Goal: Transaction & Acquisition: Download file/media

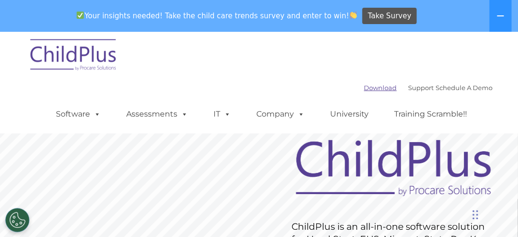
click at [368, 86] on link "Download" at bounding box center [380, 88] width 33 height 8
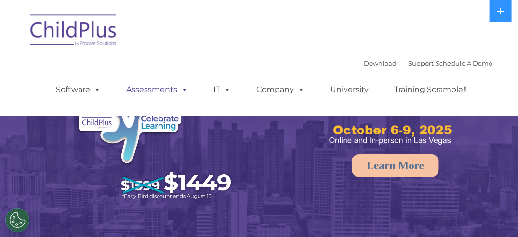
select select "MEDIUM"
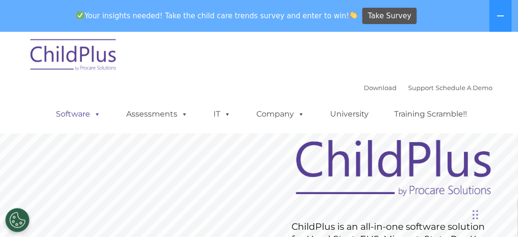
click at [90, 115] on link "Software" at bounding box center [79, 114] width 64 height 19
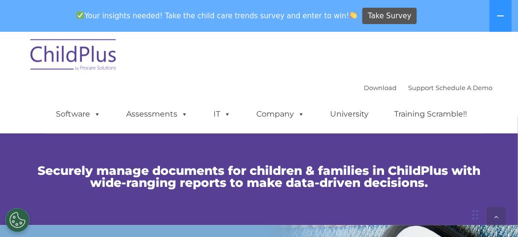
scroll to position [598, 0]
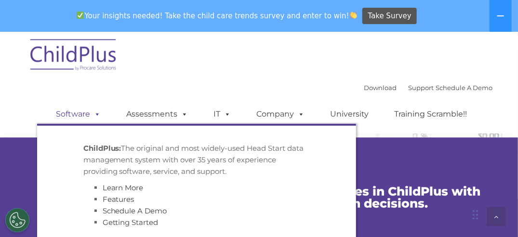
click at [85, 117] on link "Software" at bounding box center [79, 114] width 64 height 19
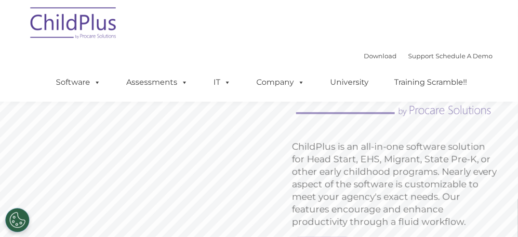
scroll to position [49, 0]
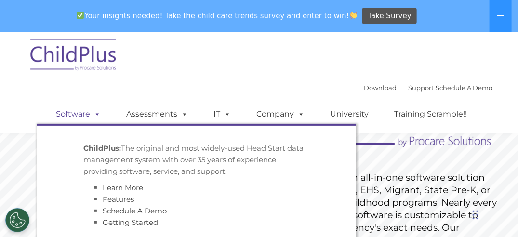
click at [80, 116] on link "Software" at bounding box center [79, 114] width 64 height 19
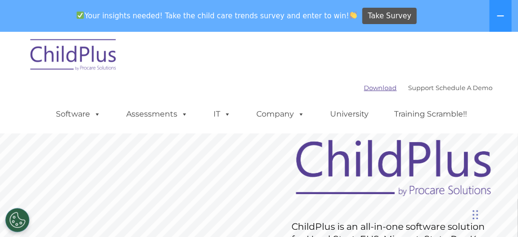
click at [364, 89] on link "Download" at bounding box center [380, 88] width 33 height 8
